Goal: Information Seeking & Learning: Learn about a topic

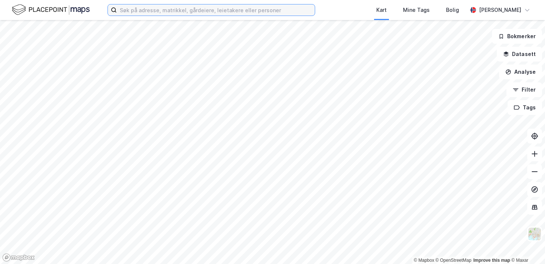
click at [171, 11] on input at bounding box center [216, 9] width 198 height 11
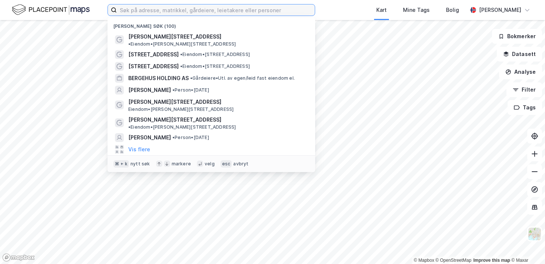
paste input "D130"
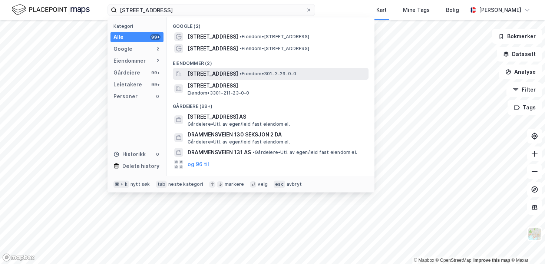
click at [296, 72] on span "• Eiendom • 301-3-29-0-0" at bounding box center [268, 74] width 57 height 6
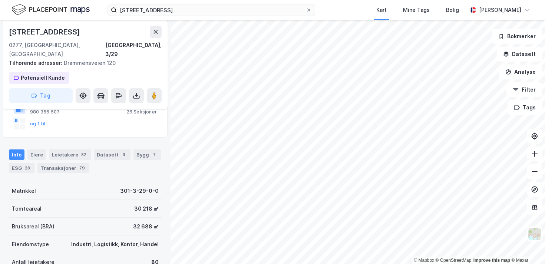
scroll to position [193, 0]
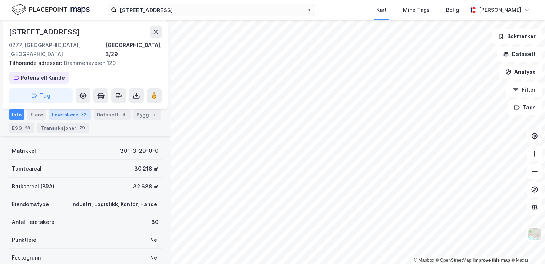
click at [74, 116] on div "Leietakere 82" at bounding box center [70, 114] width 42 height 10
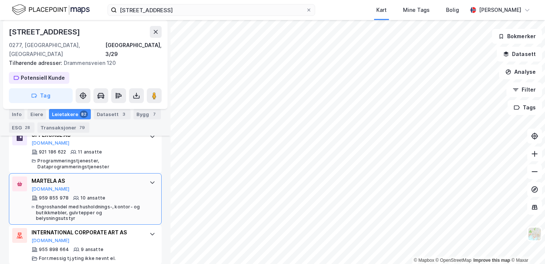
scroll to position [1388, 0]
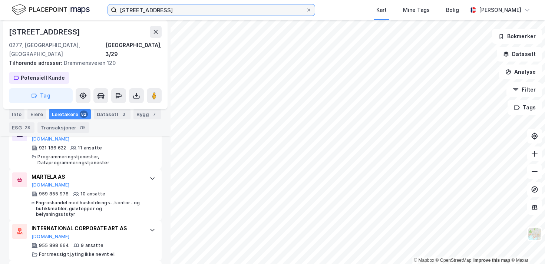
click at [127, 11] on input "drammensveien 130" at bounding box center [211, 9] width 189 height 11
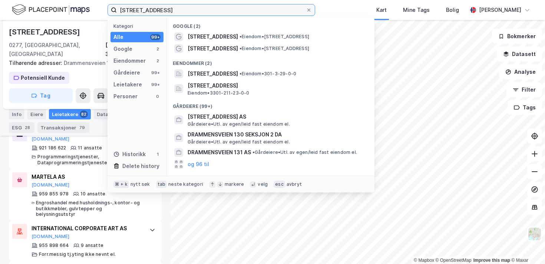
paste input "Yara International ASA"
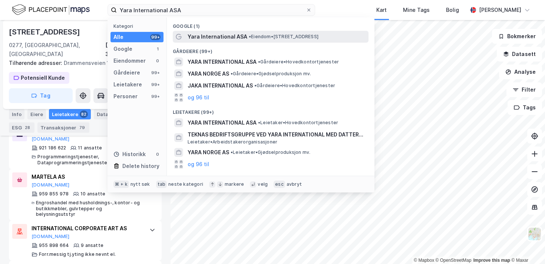
click at [252, 35] on span "• Eiendom • Drammensveien 131, 0277 Oslo" at bounding box center [284, 37] width 70 height 6
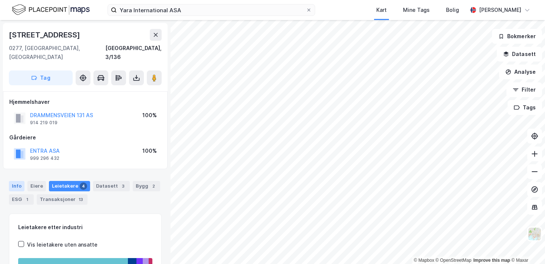
click at [16, 181] on div "Info" at bounding box center [17, 186] width 16 height 10
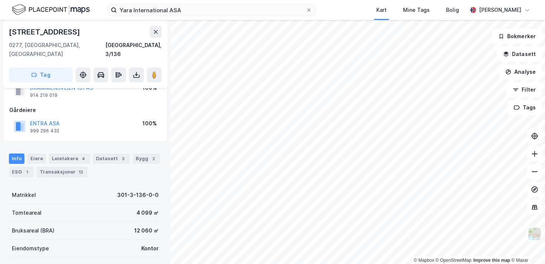
scroll to position [60, 0]
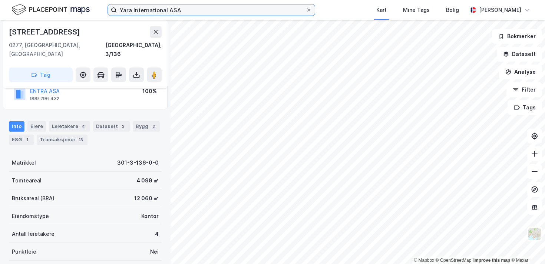
click at [202, 10] on input "Yara International ASA" at bounding box center [211, 9] width 189 height 11
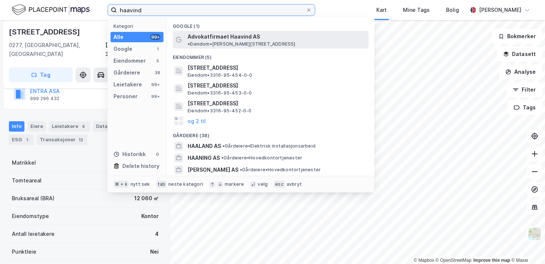
type input "haavind"
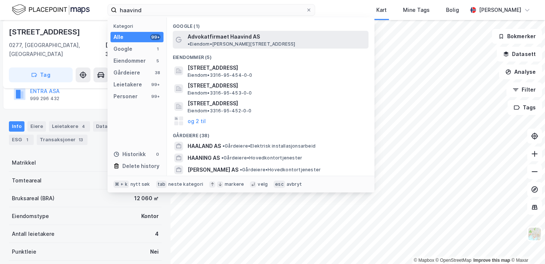
click at [190, 41] on span "•" at bounding box center [189, 44] width 2 height 6
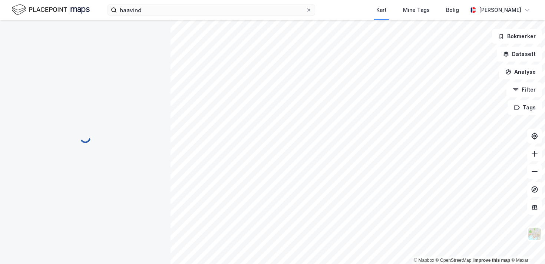
scroll to position [60, 0]
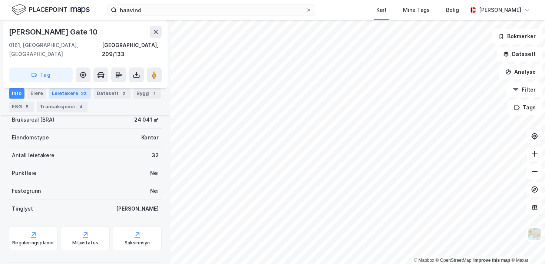
click at [82, 89] on div "Leietakere 32" at bounding box center [70, 93] width 42 height 10
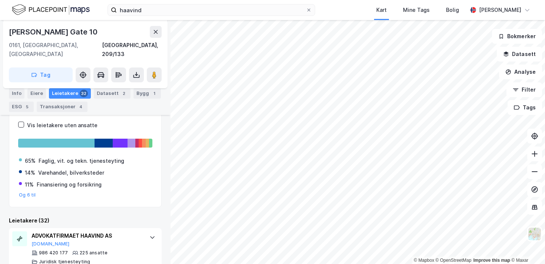
scroll to position [201, 0]
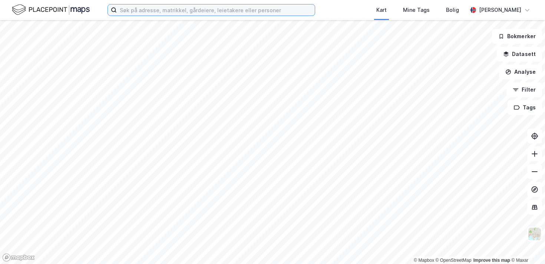
click at [179, 10] on input at bounding box center [216, 9] width 198 height 11
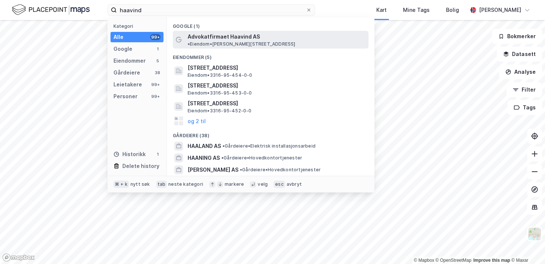
click at [200, 39] on span "Advokatfirmaet Haavind AS" at bounding box center [224, 36] width 72 height 9
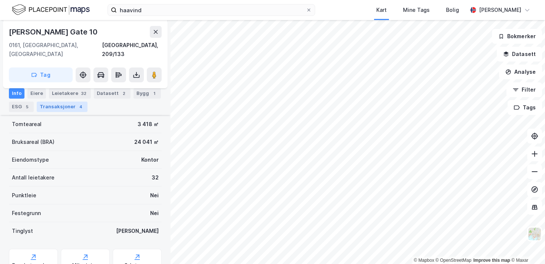
click at [68, 105] on div "Transaksjoner 4" at bounding box center [62, 107] width 51 height 10
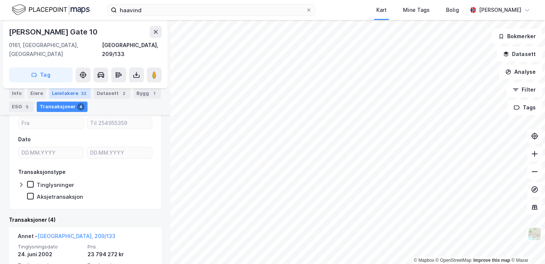
click at [73, 98] on div "Leietakere 32" at bounding box center [70, 93] width 42 height 10
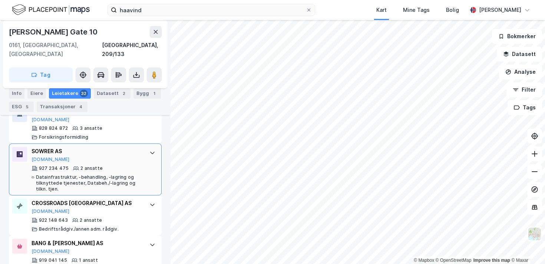
scroll to position [1442, 0]
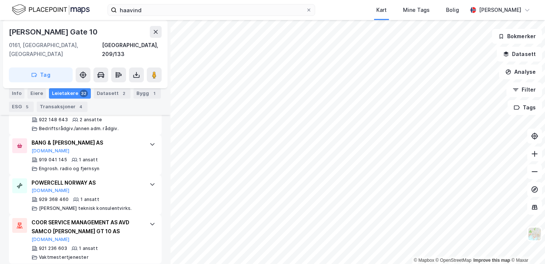
click at [166, 18] on div "haavind Kart Mine Tags Bolig Alexander Christiansen" at bounding box center [272, 10] width 545 height 20
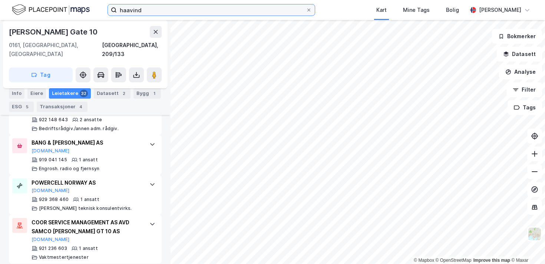
click at [166, 5] on input "haavind" at bounding box center [211, 9] width 189 height 11
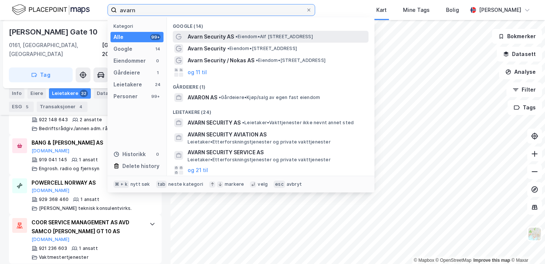
type input "avarn"
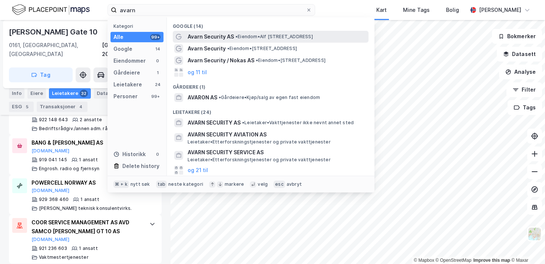
click at [206, 37] on span "Avarn Security AS" at bounding box center [211, 36] width 46 height 9
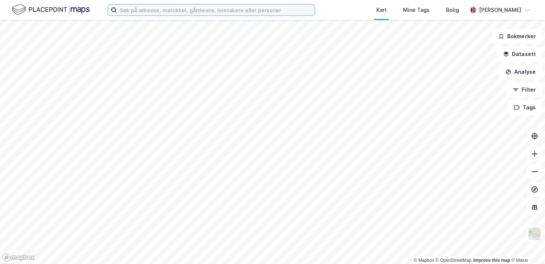
click at [164, 10] on input at bounding box center [216, 9] width 198 height 11
paste input "[PERSON_NAME] Vei 11"
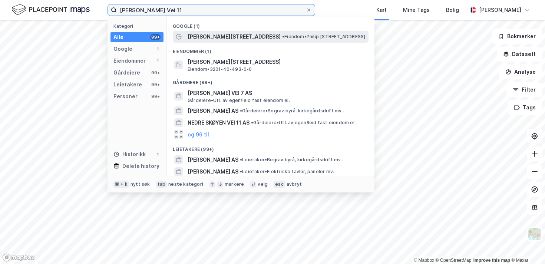
type input "[PERSON_NAME] Vei 11"
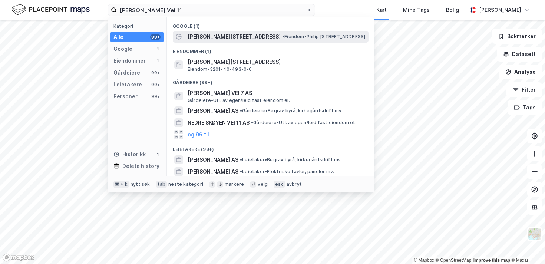
click at [222, 37] on span "[PERSON_NAME][STREET_ADDRESS]" at bounding box center [234, 36] width 93 height 9
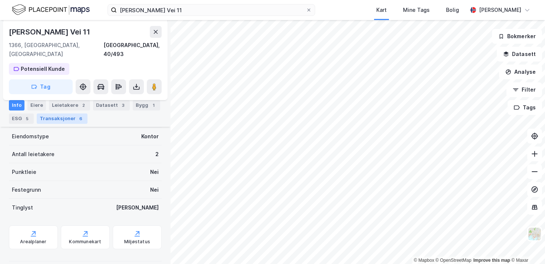
click at [62, 118] on div "Transaksjoner 6" at bounding box center [62, 118] width 51 height 10
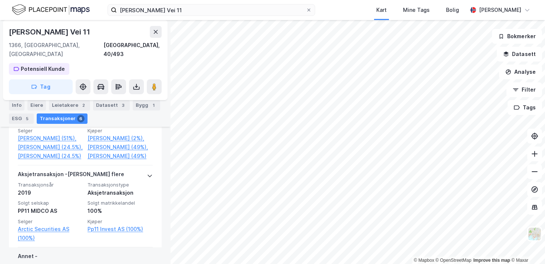
scroll to position [663, 0]
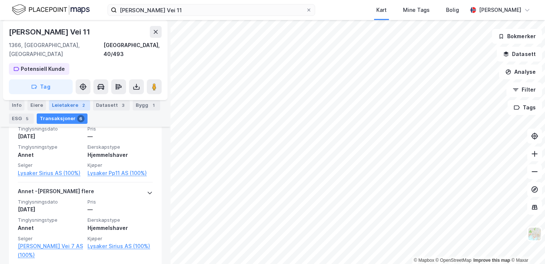
click at [75, 103] on div "Leietakere 2" at bounding box center [69, 105] width 41 height 10
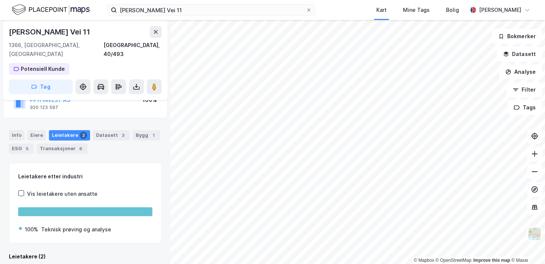
scroll to position [143, 0]
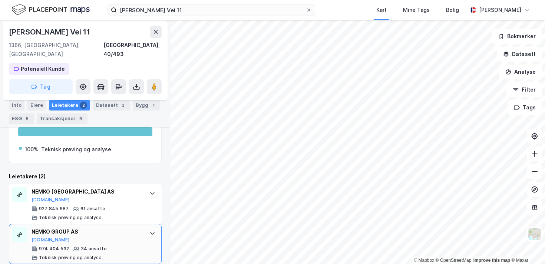
click at [148, 228] on div at bounding box center [152, 233] width 12 height 12
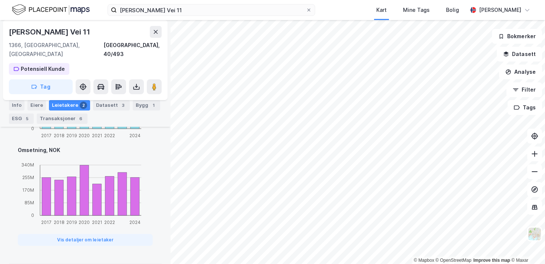
click at [148, 217] on div "Adresse [PERSON_NAME][STREET_ADDRESS] [DATE] MVA Ja Innflyttet [DATE] Telefonnu…" at bounding box center [85, 66] width 153 height 396
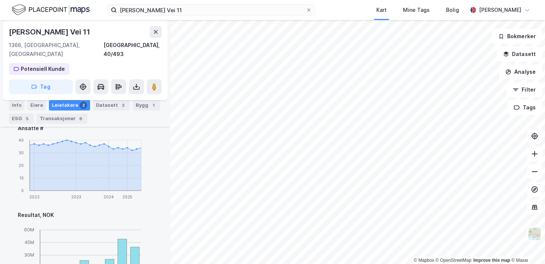
scroll to position [327, 0]
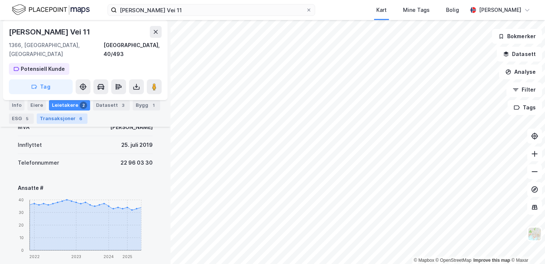
click at [60, 119] on div "Transaksjoner 6" at bounding box center [62, 118] width 51 height 10
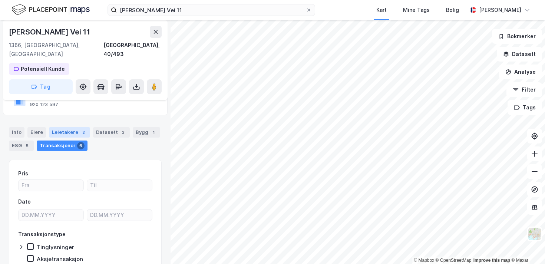
click at [80, 129] on div "2" at bounding box center [83, 132] width 7 height 7
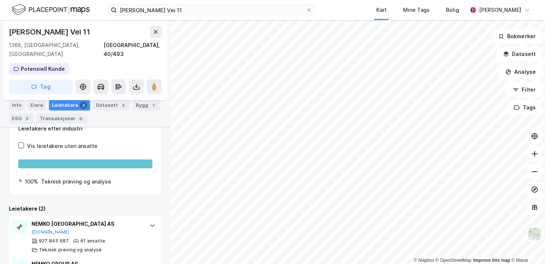
scroll to position [143, 0]
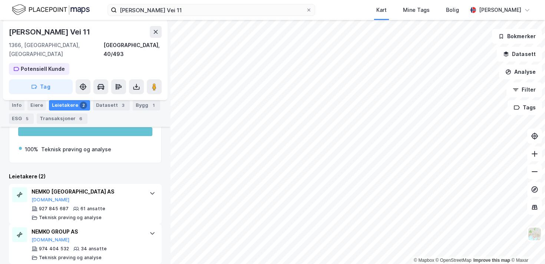
click at [159, 168] on div "[PERSON_NAME] Vei 11 1366, Lysaker, [GEOGRAPHIC_DATA], 40/493 Potensiell Kunde …" at bounding box center [85, 142] width 171 height 244
